Goal: Information Seeking & Learning: Learn about a topic

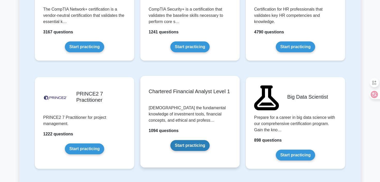
scroll to position [1023, 0]
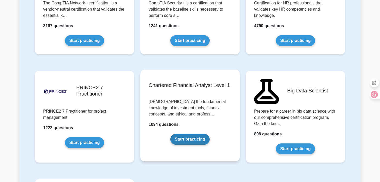
click at [197, 142] on link "Start practicing" at bounding box center [190, 139] width 39 height 11
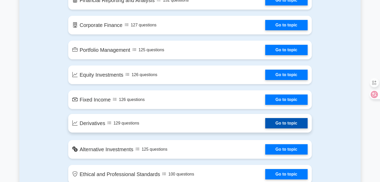
scroll to position [363, 0]
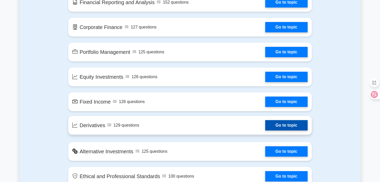
click at [280, 126] on link "Go to topic" at bounding box center [287, 125] width 42 height 10
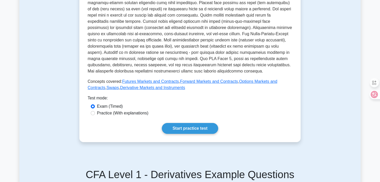
scroll to position [193, 0]
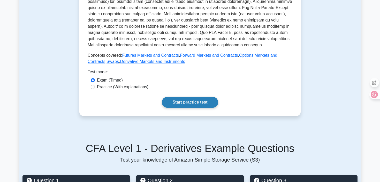
click at [197, 104] on link "Start practice test" at bounding box center [190, 102] width 56 height 11
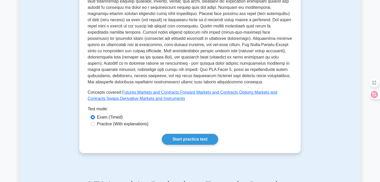
scroll to position [157, 0]
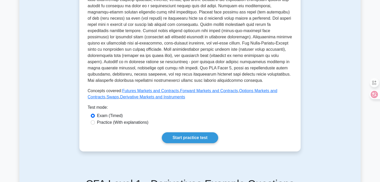
click at [138, 123] on label "Practice (With explanations)" at bounding box center [123, 122] width 52 height 6
click at [95, 123] on input "Practice (With explanations)" at bounding box center [93, 122] width 4 height 4
radio input "true"
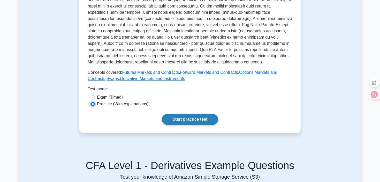
scroll to position [180, 0]
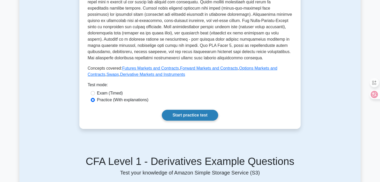
click at [193, 116] on link "Start practice test" at bounding box center [190, 115] width 56 height 11
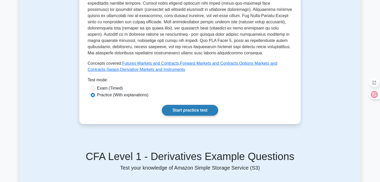
scroll to position [193, 0]
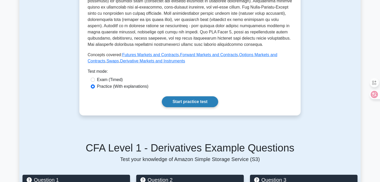
click at [180, 97] on link "Start practice test" at bounding box center [190, 101] width 56 height 11
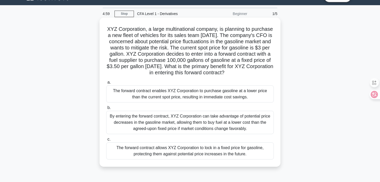
scroll to position [13, 0]
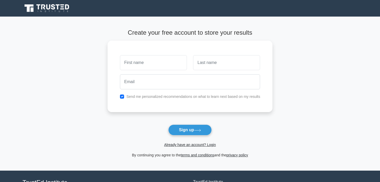
click at [177, 143] on link "Already have an account? Login" at bounding box center [190, 145] width 52 height 4
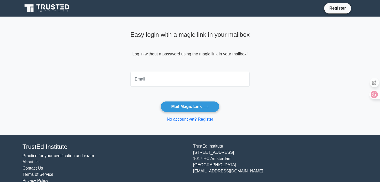
click at [182, 81] on input "email" at bounding box center [190, 79] width 120 height 15
type input "jasonjiang@futunn.com"
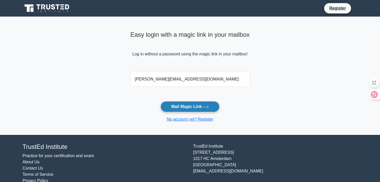
click at [184, 106] on button "Mail Magic Link" at bounding box center [190, 106] width 59 height 11
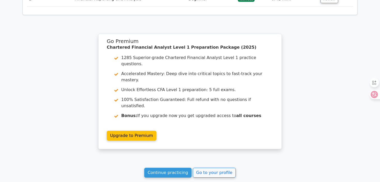
scroll to position [668, 0]
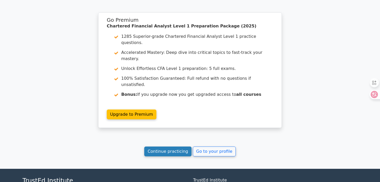
click at [172, 146] on link "Continue practicing" at bounding box center [167, 151] width 47 height 10
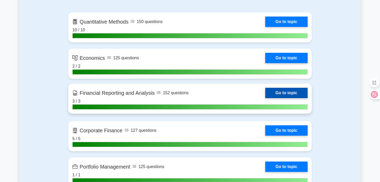
scroll to position [346, 0]
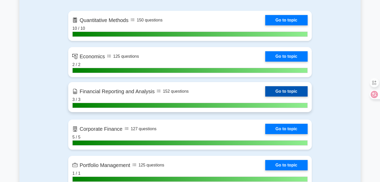
click at [280, 90] on link "Go to topic" at bounding box center [287, 91] width 42 height 10
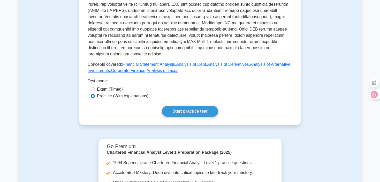
scroll to position [219, 0]
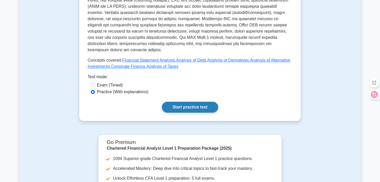
click at [201, 110] on link "Start practice test" at bounding box center [190, 107] width 56 height 11
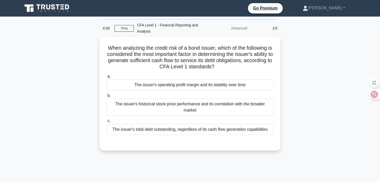
click at [309, 70] on div "When analyzing the credit risk of a bond issuer, which of the following is cons…" at bounding box center [190, 96] width 342 height 120
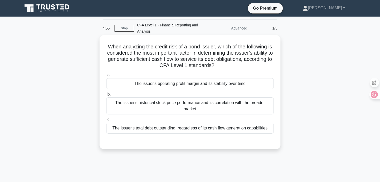
click at [158, 46] on h5 "When analyzing the credit risk of a bond issuer, which of the following is cons…" at bounding box center [190, 55] width 169 height 25
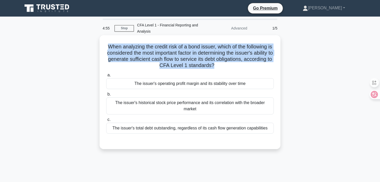
click at [158, 46] on h5 "When analyzing the credit risk of a bond issuer, which of the following is cons…" at bounding box center [190, 55] width 169 height 25
click at [182, 46] on h5 "When analyzing the credit risk of a bond issuer, which of the following is cons…" at bounding box center [190, 55] width 169 height 25
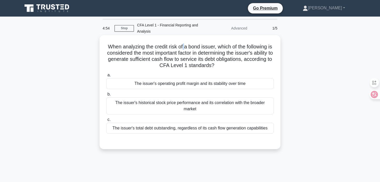
click at [182, 46] on h5 "When analyzing the credit risk of a bond issuer, which of the following is cons…" at bounding box center [190, 55] width 169 height 25
click at [201, 52] on h5 "When analyzing the credit risk of a bond issuer, which of the following is cons…" at bounding box center [190, 55] width 169 height 25
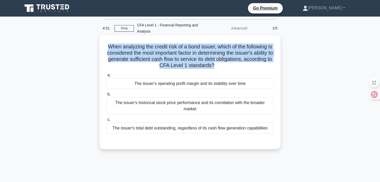
click at [201, 52] on h5 "When analyzing the credit risk of a bond issuer, which of the following is cons…" at bounding box center [190, 55] width 169 height 25
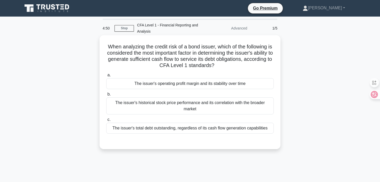
click at [202, 52] on h5 "When analyzing the credit risk of a bond issuer, which of the following is cons…" at bounding box center [190, 55] width 169 height 25
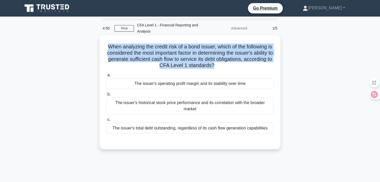
click at [202, 52] on h5 "When analyzing the credit risk of a bond issuer, which of the following is cons…" at bounding box center [190, 55] width 169 height 25
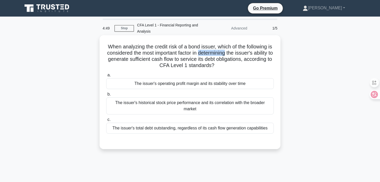
click at [202, 52] on h5 "When analyzing the credit risk of a bond issuer, which of the following is cons…" at bounding box center [190, 55] width 169 height 25
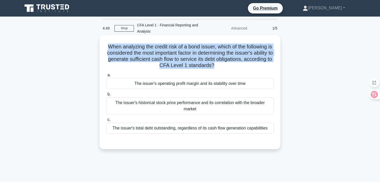
click at [202, 52] on h5 "When analyzing the credit risk of a bond issuer, which of the following is cons…" at bounding box center [190, 55] width 169 height 25
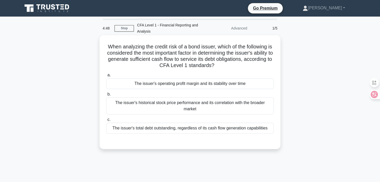
click at [203, 52] on h5 "When analyzing the credit risk of a bond issuer, which of the following is cons…" at bounding box center [190, 55] width 169 height 25
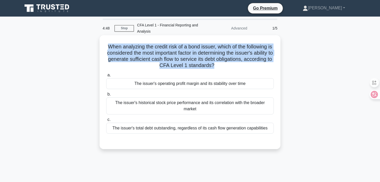
click at [203, 52] on h5 "When analyzing the credit risk of a bond issuer, which of the following is cons…" at bounding box center [190, 55] width 169 height 25
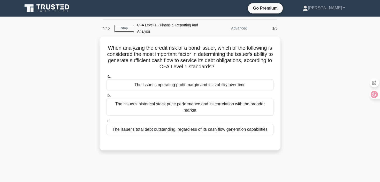
click at [324, 92] on div "When analyzing the credit risk of a bond issuer, which of the following is cons…" at bounding box center [190, 96] width 342 height 120
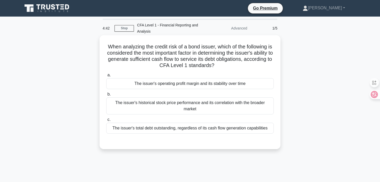
click at [236, 84] on div "The issuer's operating profit margin and its stability over time" at bounding box center [190, 83] width 168 height 11
click at [106, 77] on input "a. The issuer's operating profit margin and its stability over time" at bounding box center [106, 75] width 0 height 3
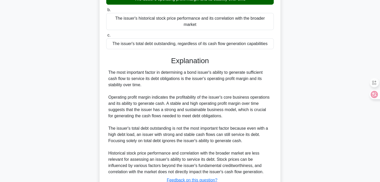
scroll to position [124, 0]
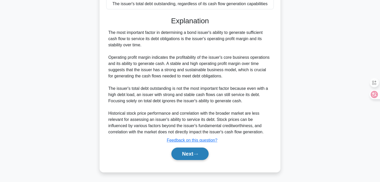
click at [198, 150] on button "Next" at bounding box center [190, 154] width 37 height 12
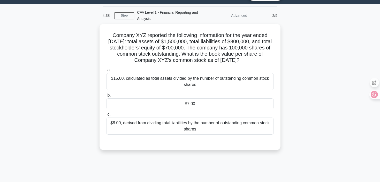
scroll to position [12, 0]
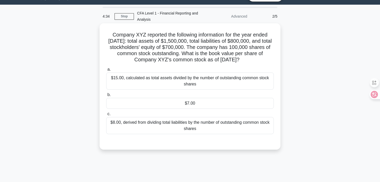
click at [208, 59] on h5 "Company XYZ reported the following information for the year ended [DATE]: total…" at bounding box center [190, 48] width 169 height 32
click at [202, 42] on h5 "Company XYZ reported the following information for the year ended [DATE]: total…" at bounding box center [190, 48] width 169 height 32
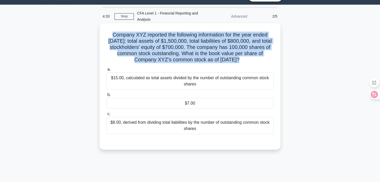
click at [202, 42] on h5 "Company XYZ reported the following information for the year ended [DATE]: total…" at bounding box center [190, 48] width 169 height 32
click at [198, 44] on h5 "Company XYZ reported the following information for the year ended [DATE]: total…" at bounding box center [190, 48] width 169 height 32
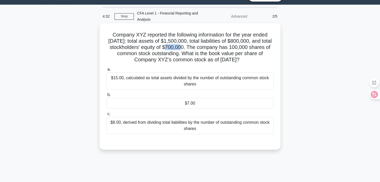
click at [198, 44] on h5 "Company XYZ reported the following information for the year ended [DATE]: total…" at bounding box center [190, 48] width 169 height 32
click at [191, 40] on h5 "Company XYZ reported the following information for the year ended [DATE]: total…" at bounding box center [190, 48] width 169 height 32
click at [214, 42] on h5 "Company XYZ reported the following information for the year ended [DATE]: total…" at bounding box center [190, 48] width 169 height 32
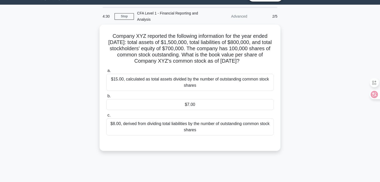
click at [307, 54] on div "Company XYZ reported the following information for the year ended [DATE]: total…" at bounding box center [190, 91] width 342 height 133
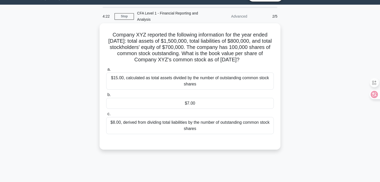
click at [233, 104] on div "$7.00" at bounding box center [190, 103] width 168 height 11
click at [106, 97] on input "b. $7.00" at bounding box center [106, 94] width 0 height 3
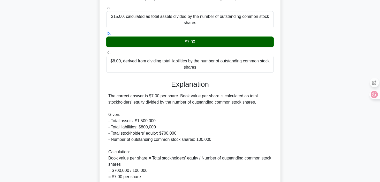
scroll to position [143, 0]
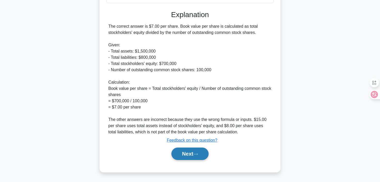
click at [194, 153] on button "Next" at bounding box center [190, 154] width 37 height 12
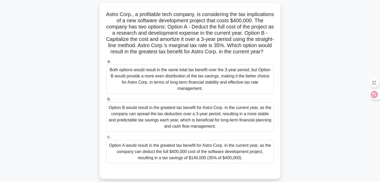
scroll to position [34, 0]
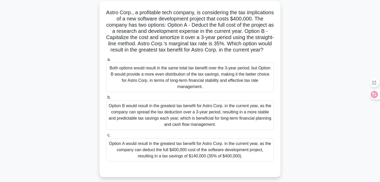
click at [163, 50] on h5 "Astro Corp., a profitable tech company, is considering the tax implications of …" at bounding box center [190, 31] width 169 height 44
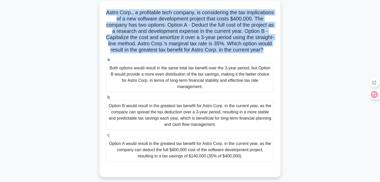
click at [163, 50] on h5 "Astro Corp., a profitable tech company, is considering the tax implications of …" at bounding box center [190, 31] width 169 height 44
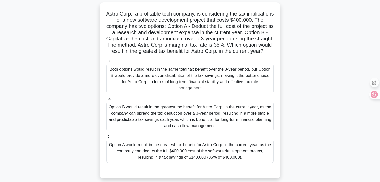
click at [298, 50] on div "Astro Corp., a profitable tech company, is considering the tax implications of …" at bounding box center [190, 93] width 342 height 182
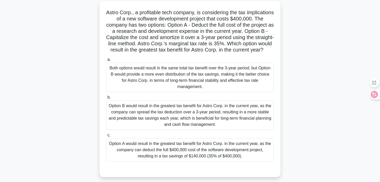
click at [160, 50] on h5 "Astro Corp., a profitable tech company, is considering the tax implications of …" at bounding box center [190, 31] width 169 height 44
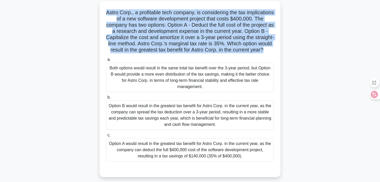
click at [160, 50] on h5 "Astro Corp., a profitable tech company, is considering the tax implications of …" at bounding box center [190, 31] width 169 height 44
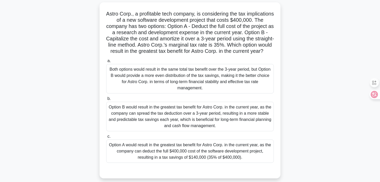
click at [313, 54] on div "Astro Corp., a profitable tech company, is considering the tax implications of …" at bounding box center [190, 93] width 342 height 182
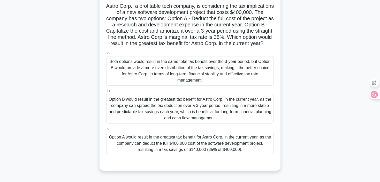
scroll to position [43, 0]
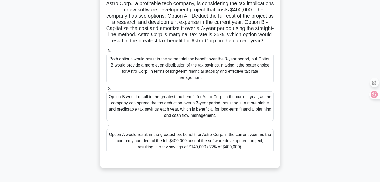
click at [231, 140] on div "Option A would result in the greatest tax benefit for Astro Corp. in the curren…" at bounding box center [190, 140] width 168 height 23
click at [106, 128] on input "c. Option A would result in the greatest tax benefit for Astro Corp. in the cur…" at bounding box center [106, 125] width 0 height 3
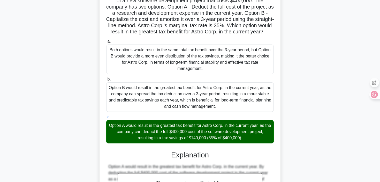
scroll to position [52, 0]
